Goal: Task Accomplishment & Management: Complete application form

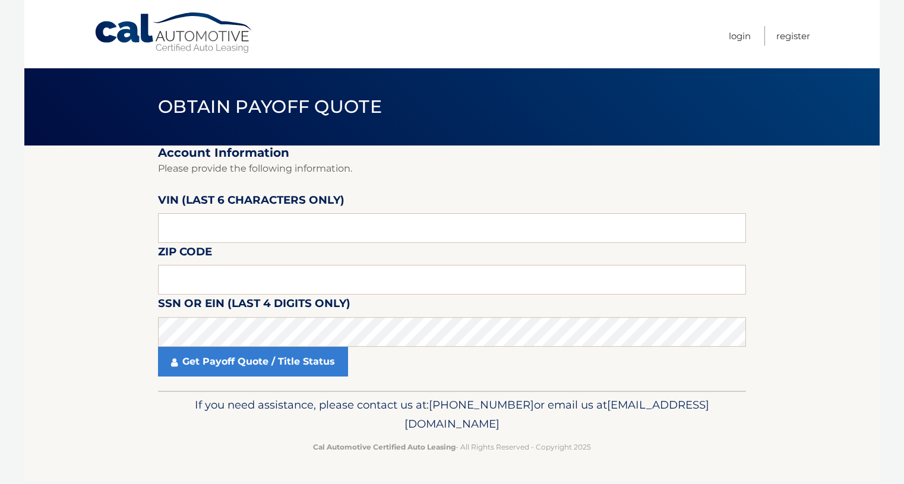
click at [65, 276] on section "Account Information Please provide the following information. [PERSON_NAME] (la…" at bounding box center [452, 268] width 856 height 245
click at [232, 232] on input "text" at bounding box center [452, 228] width 588 height 30
paste input "575750"
type input "575750"
click at [237, 279] on input "text" at bounding box center [452, 280] width 588 height 30
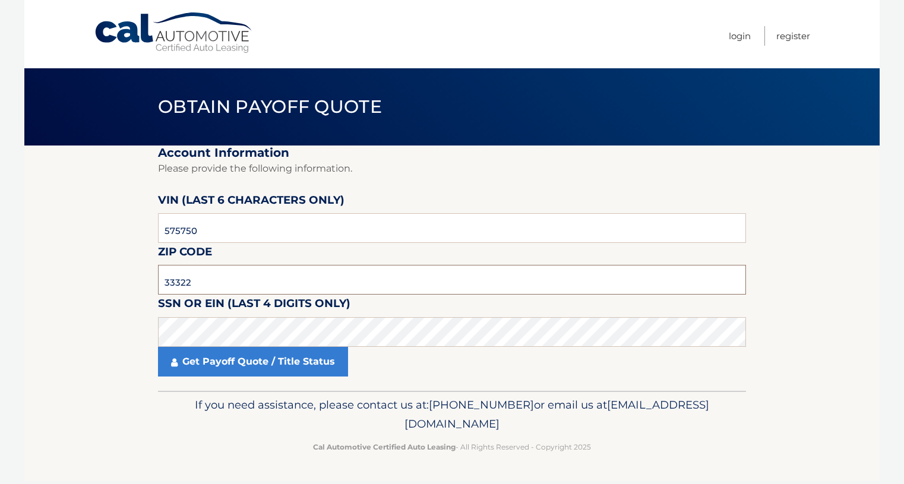
type input "33322"
click at [2, 321] on body "Cal Automotive Menu Login Register Obtain Payoff Quote" at bounding box center [452, 242] width 904 height 484
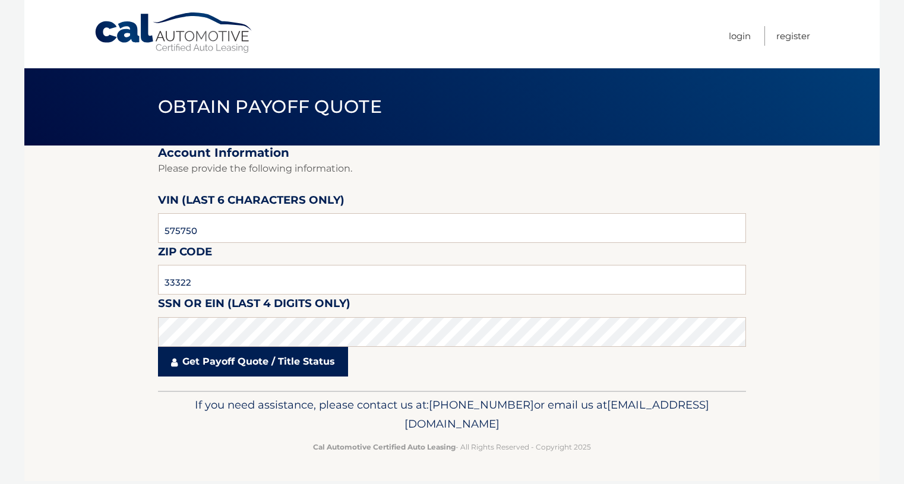
click at [281, 367] on link "Get Payoff Quote / Title Status" at bounding box center [253, 362] width 190 height 30
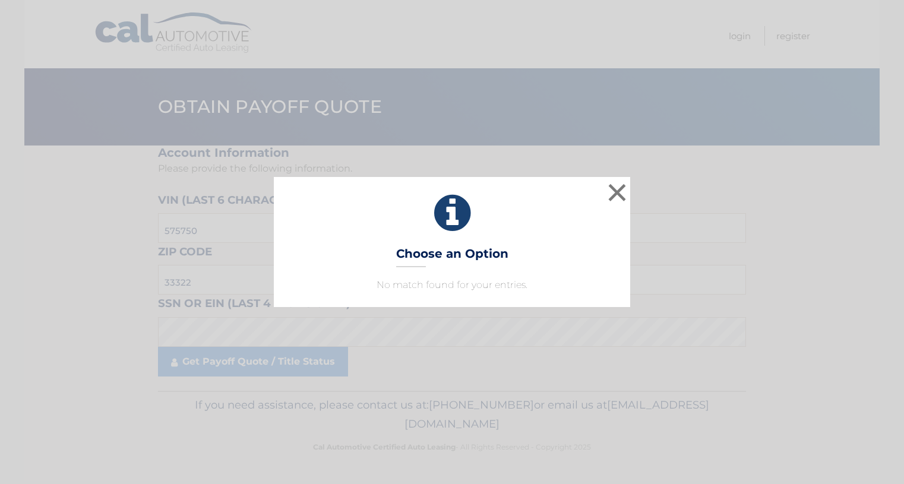
click at [457, 212] on icon at bounding box center [452, 213] width 327 height 43
click at [613, 193] on button "×" at bounding box center [618, 193] width 24 height 24
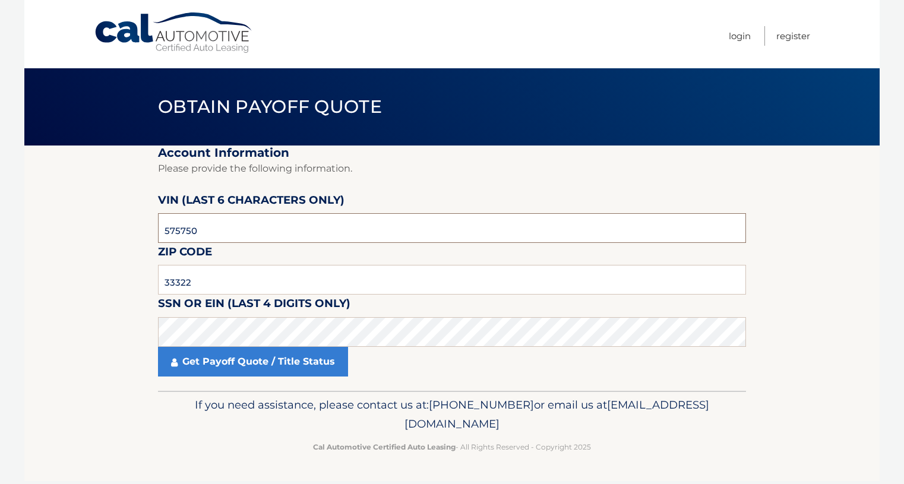
drag, startPoint x: 197, startPoint y: 236, endPoint x: 151, endPoint y: 238, distance: 46.4
click at [151, 238] on section "Account Information Please provide the following information. [PERSON_NAME] (la…" at bounding box center [452, 268] width 856 height 245
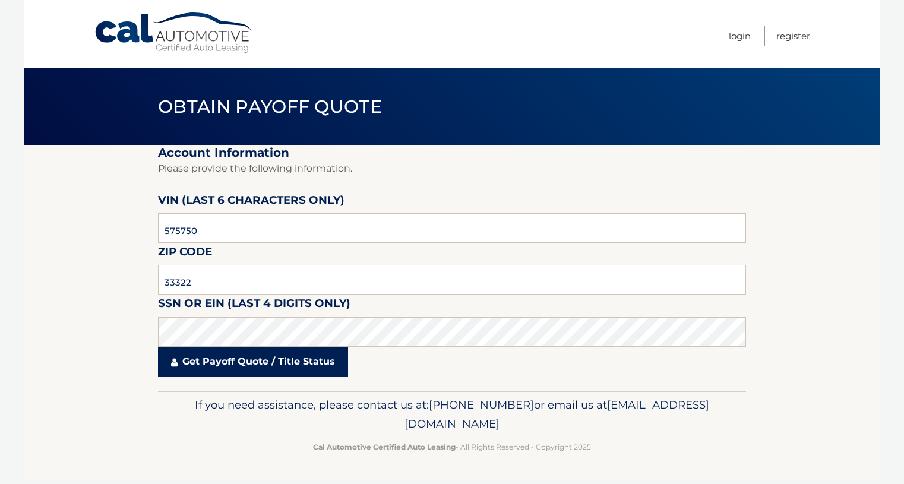
click at [221, 364] on link "Get Payoff Quote / Title Status" at bounding box center [253, 362] width 190 height 30
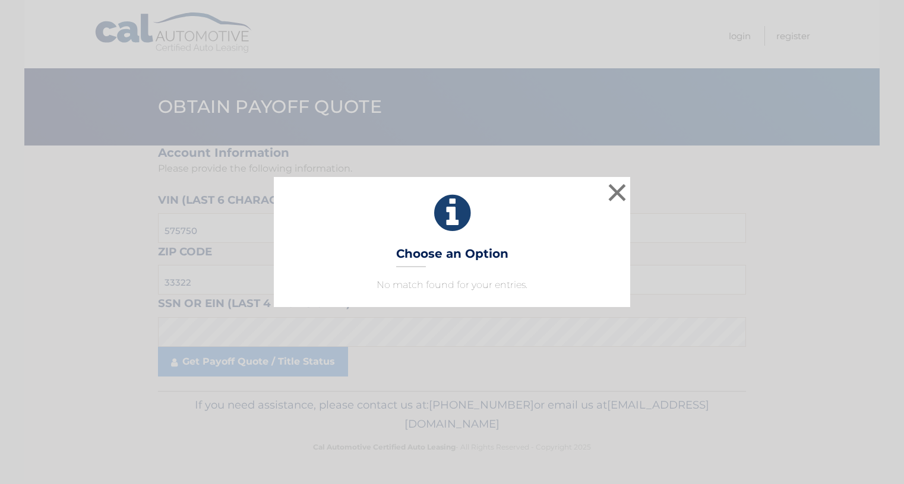
click at [465, 238] on div "× Choose an Option No match found for your entries. This is what you see on sec…" at bounding box center [452, 242] width 357 height 130
click at [625, 190] on button "×" at bounding box center [618, 193] width 24 height 24
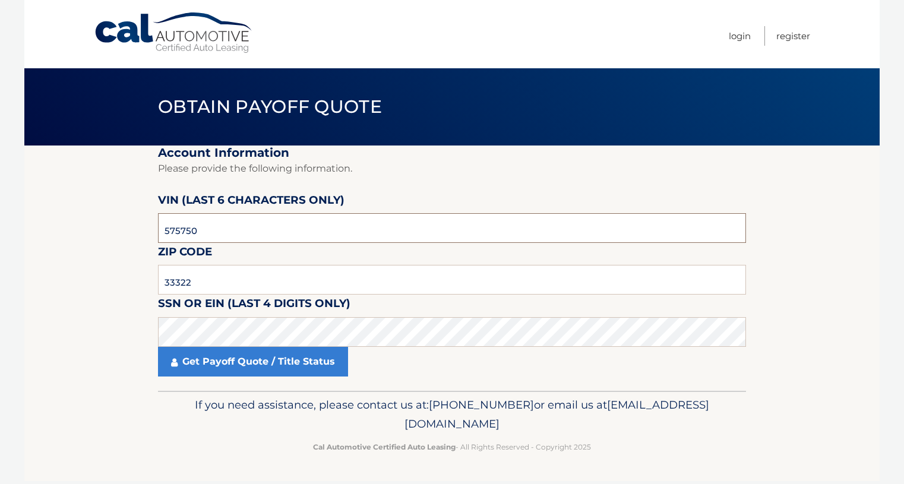
drag, startPoint x: 184, startPoint y: 234, endPoint x: 50, endPoint y: 212, distance: 135.5
click at [108, 227] on section "Account Information Please provide the following information. [PERSON_NAME] (la…" at bounding box center [452, 268] width 856 height 245
paste input "575750"
type input "575750"
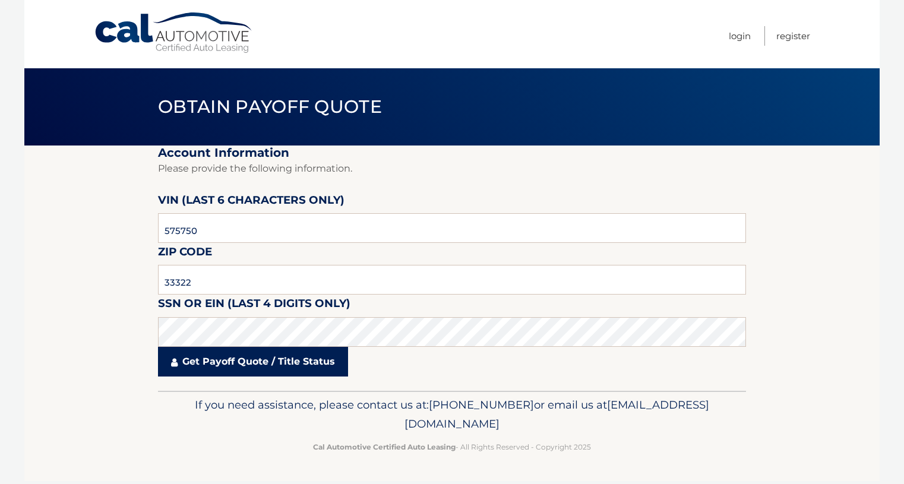
click at [241, 371] on link "Get Payoff Quote / Title Status" at bounding box center [253, 362] width 190 height 30
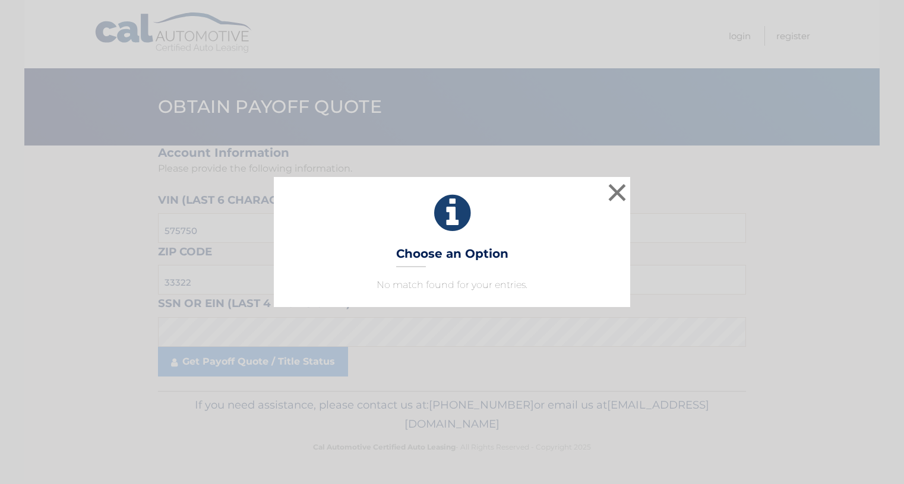
click at [58, 318] on div "× Choose an Option No match found for your entries. This is what you see on sec…" at bounding box center [452, 242] width 904 height 484
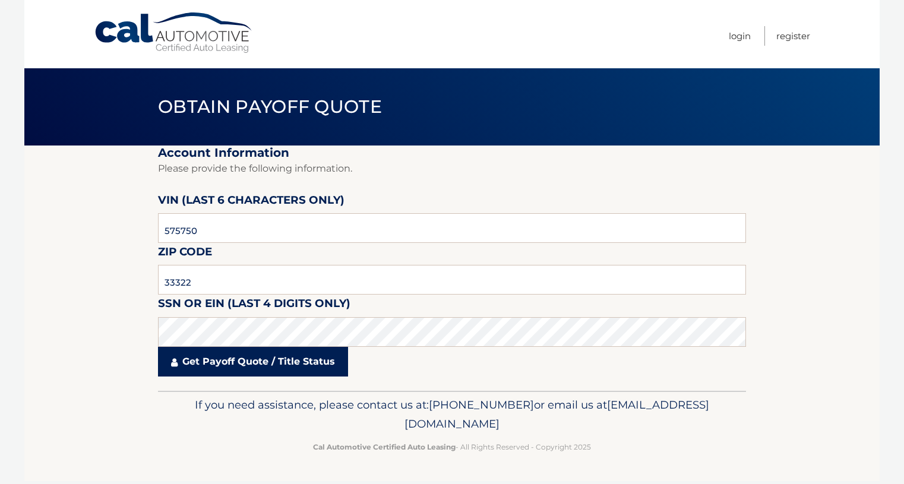
click at [235, 364] on link "Get Payoff Quote / Title Status" at bounding box center [253, 362] width 190 height 30
